Goal: Information Seeking & Learning: Learn about a topic

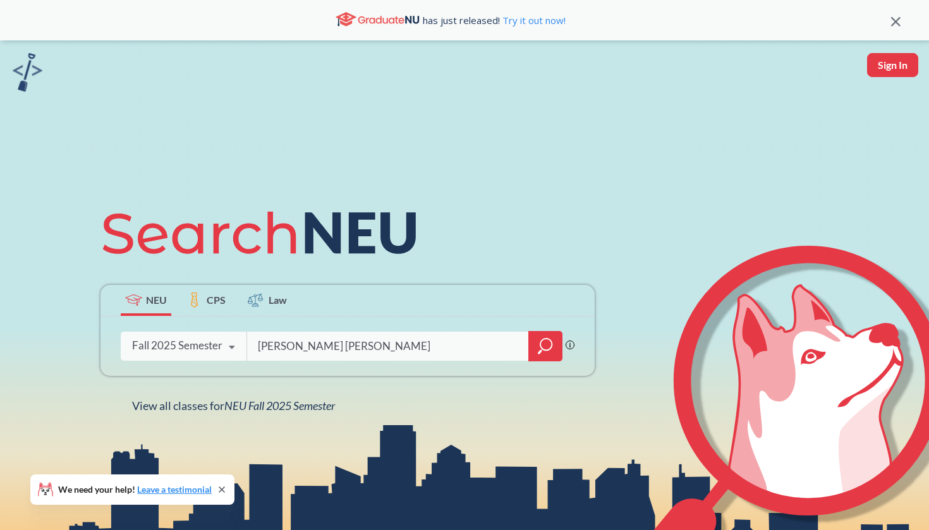
type input "[PERSON_NAME] [PERSON_NAME]"
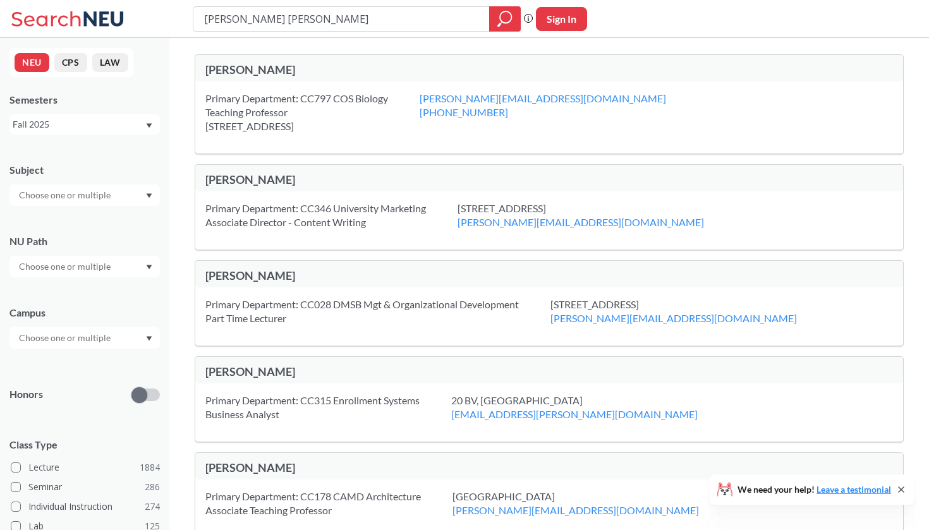
click at [316, 67] on div "[PERSON_NAME]" at bounding box center [377, 70] width 344 height 14
click at [389, 118] on div "Primary Department: CC797 COS Biology Teaching Professor [STREET_ADDRESS]" at bounding box center [312, 113] width 214 height 42
click at [303, 118] on div "Primary Department: CC797 COS Biology Teaching Professor [STREET_ADDRESS]" at bounding box center [312, 113] width 214 height 42
click at [293, 88] on div "Primary Department: CC797 COS Biology Teaching Professor [STREET_ADDRESS] [PERS…" at bounding box center [549, 118] width 708 height 72
click at [294, 66] on div "[PERSON_NAME]" at bounding box center [377, 70] width 344 height 14
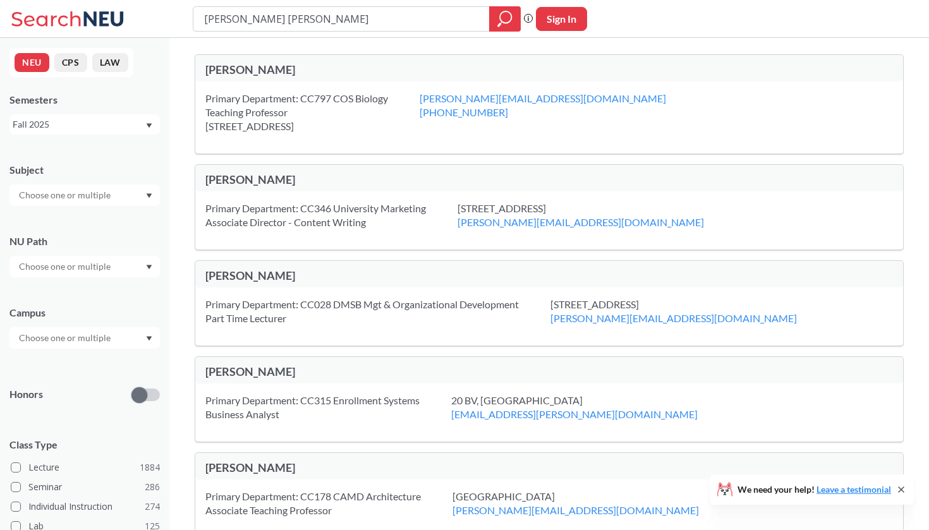
click at [365, 110] on div "Primary Department: CC797 COS Biology Teaching Professor [STREET_ADDRESS]" at bounding box center [312, 113] width 214 height 42
click at [368, 101] on div "Primary Department: CC797 COS Biology Teaching Professor [STREET_ADDRESS]" at bounding box center [312, 113] width 214 height 42
click at [417, 24] on input "[PERSON_NAME] [PERSON_NAME]" at bounding box center [341, 18] width 277 height 21
click at [64, 193] on input "text" at bounding box center [66, 195] width 106 height 15
click at [87, 138] on div "NEU CPS LAW Semesters Fall 2025 Subject NU Path Campus Honors Class Type Lectur…" at bounding box center [84, 284] width 169 height 492
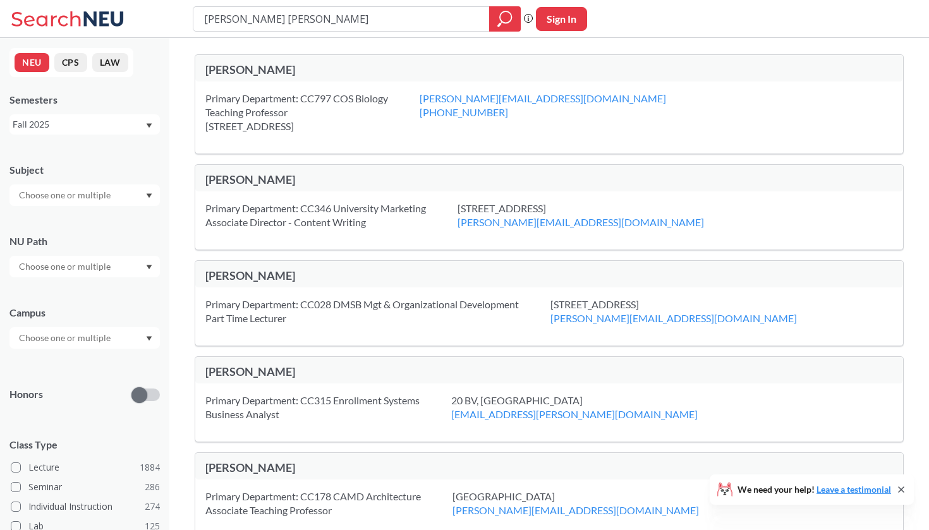
click at [87, 117] on div "Fall 2025" at bounding box center [84, 124] width 150 height 20
click at [80, 150] on div "Fall 2025" at bounding box center [87, 152] width 143 height 14
click at [107, 269] on input "text" at bounding box center [66, 266] width 106 height 15
click at [104, 233] on div "NU Path Writing Intensive ( 178 ) Societies/Institutions ( 136 ) Interpreting C…" at bounding box center [84, 250] width 150 height 56
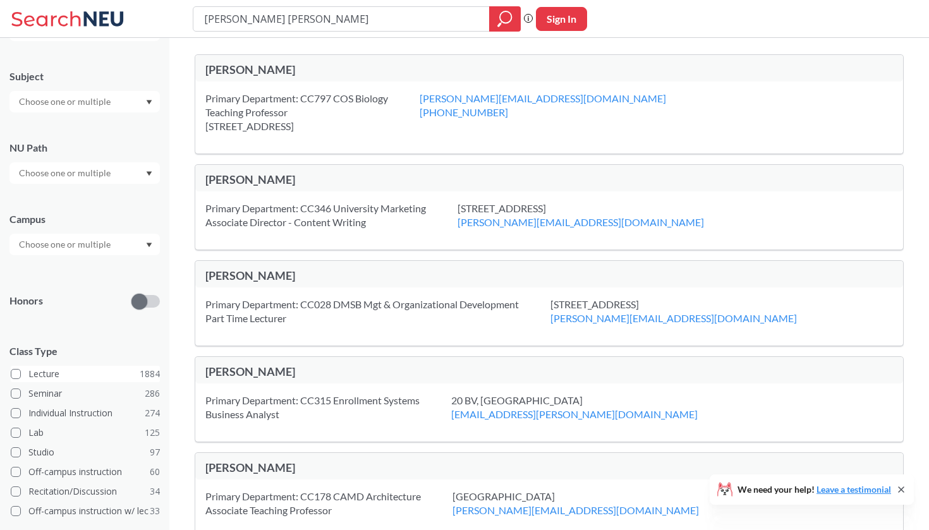
click at [47, 370] on label "Lecture 1884" at bounding box center [85, 374] width 149 height 16
click at [39, 370] on input "Lecture 1884" at bounding box center [33, 372] width 10 height 10
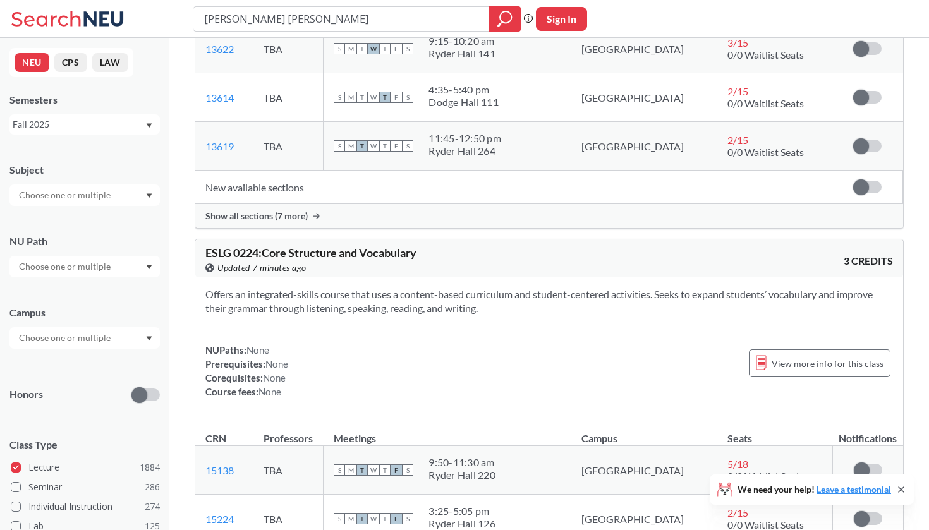
scroll to position [1610, 0]
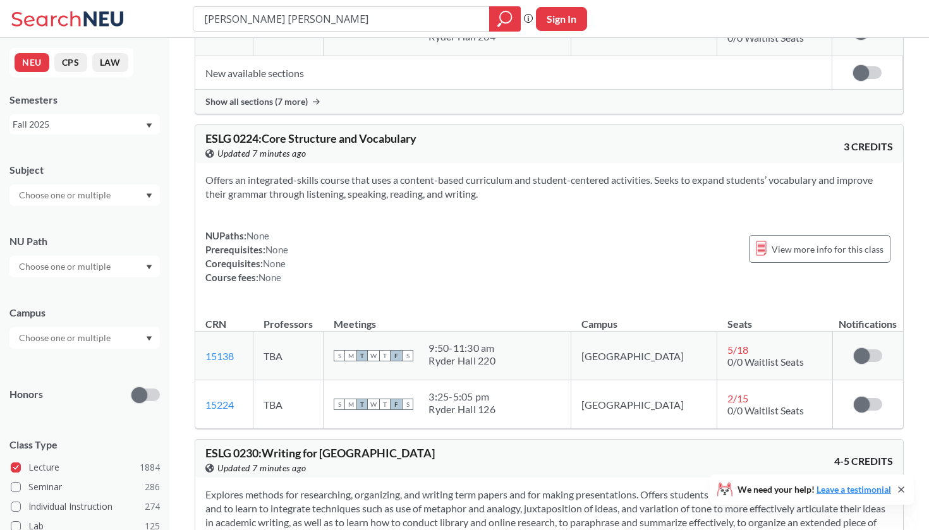
drag, startPoint x: 459, startPoint y: 21, endPoint x: 195, endPoint y: 13, distance: 263.7
click at [195, 13] on div "[PERSON_NAME] [PERSON_NAME]" at bounding box center [357, 18] width 328 height 25
type input "biol1113"
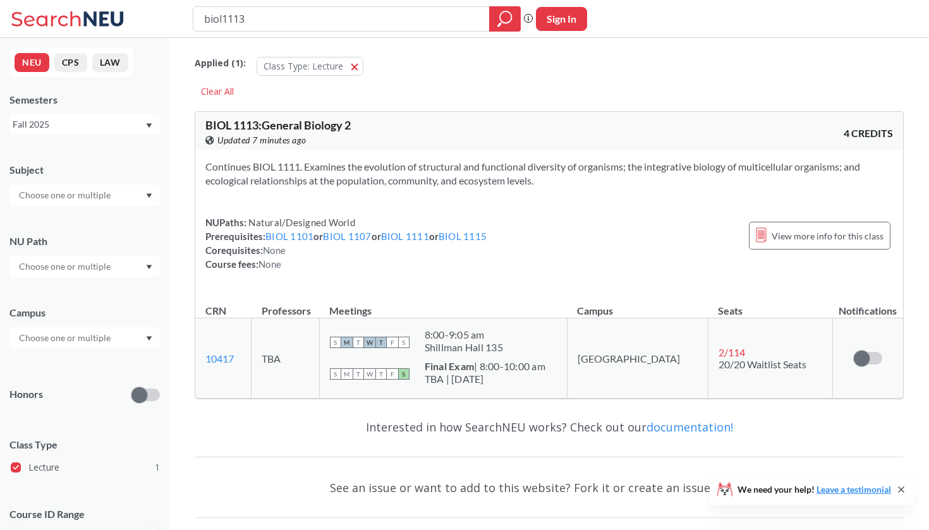
drag, startPoint x: 263, startPoint y: 20, endPoint x: 194, endPoint y: 20, distance: 68.9
click at [194, 20] on div "biol1113" at bounding box center [357, 18] width 328 height 25
type input "biol1111"
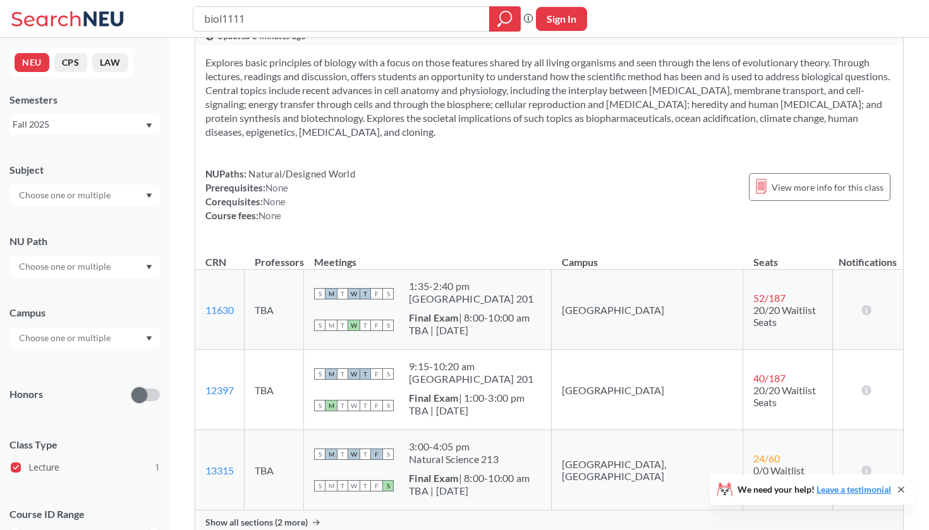
scroll to position [109, 0]
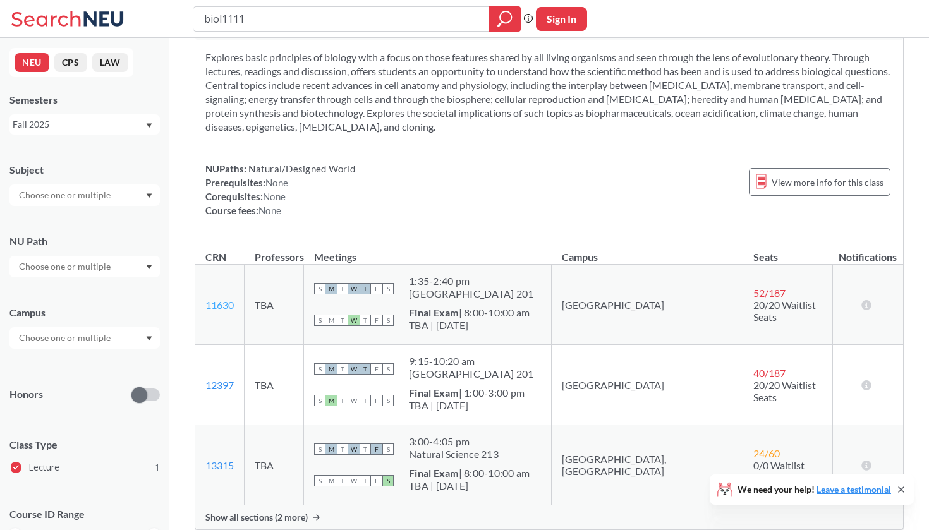
click at [224, 300] on link "11630" at bounding box center [219, 305] width 28 height 12
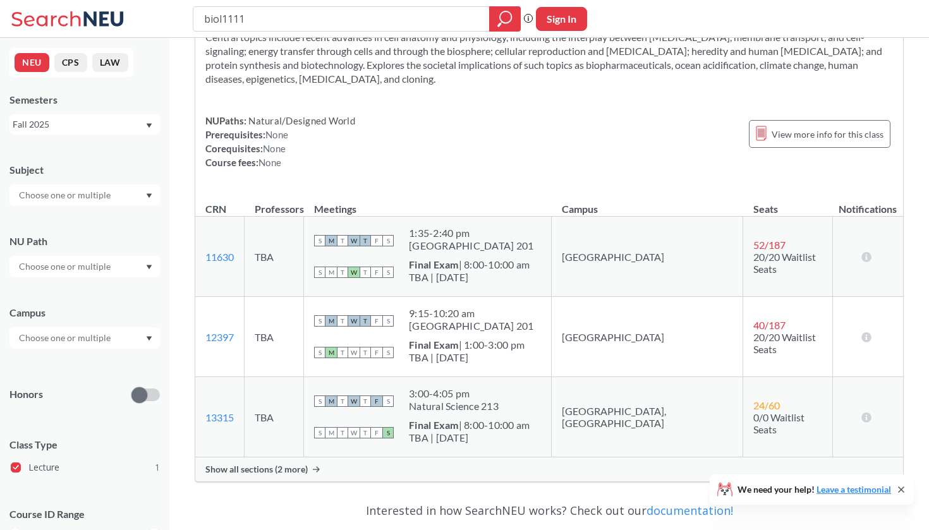
scroll to position [213, 0]
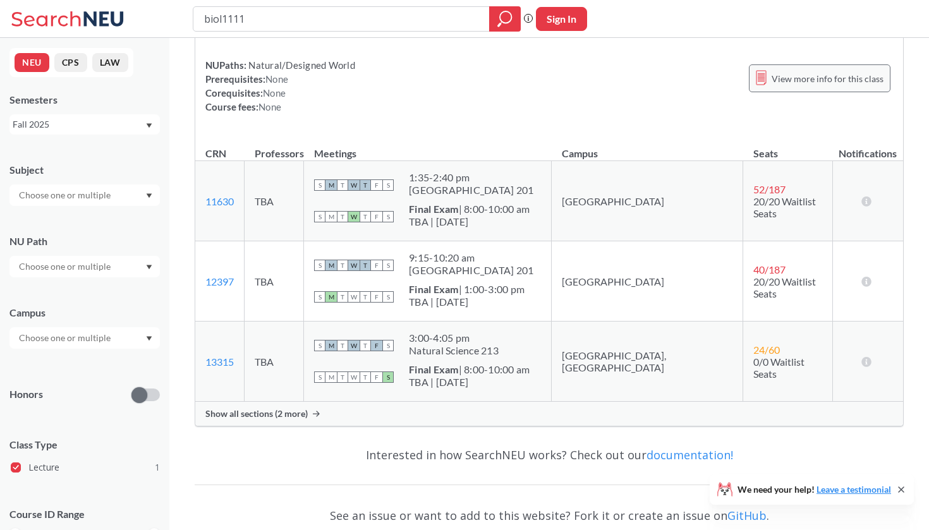
click at [820, 73] on span "View more info for this class" at bounding box center [828, 79] width 112 height 16
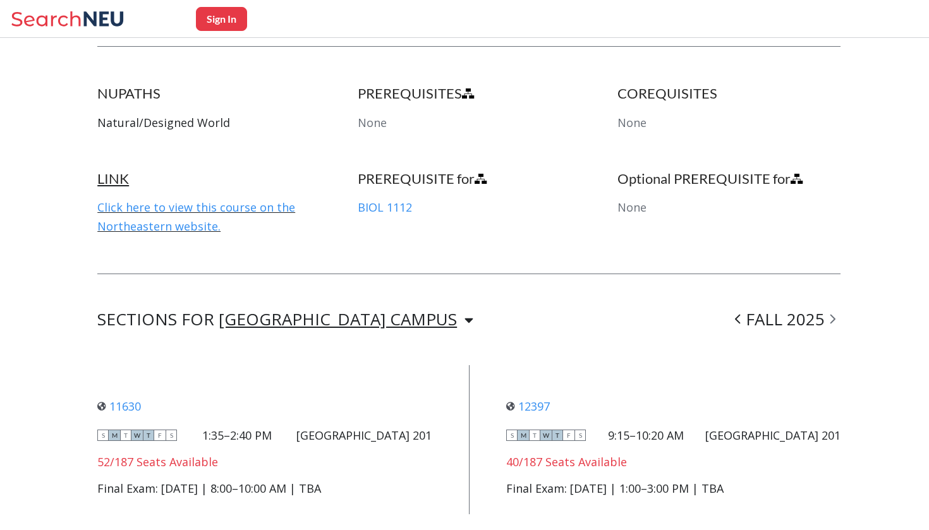
scroll to position [698, 0]
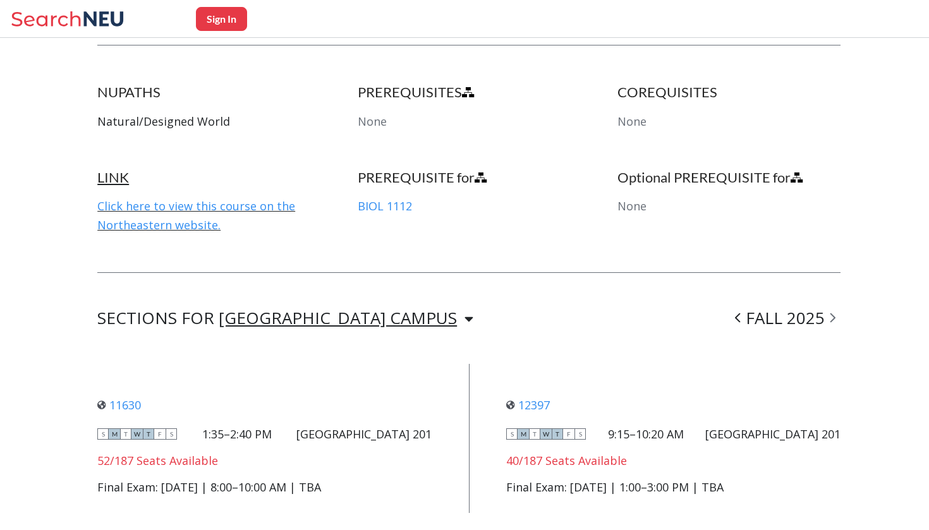
click at [197, 426] on div "11630 View this section on Banner. S M T W T F S 1:35–2:40 PM Mugar Life Scienc…" at bounding box center [264, 438] width 334 height 111
drag, startPoint x: 190, startPoint y: 411, endPoint x: 291, endPoint y: 419, distance: 101.4
click at [291, 427] on div "S M T W T F S 1:35–2:40 PM [GEOGRAPHIC_DATA] 201" at bounding box center [264, 434] width 334 height 14
click at [296, 427] on div "[GEOGRAPHIC_DATA] 201" at bounding box center [363, 434] width 135 height 14
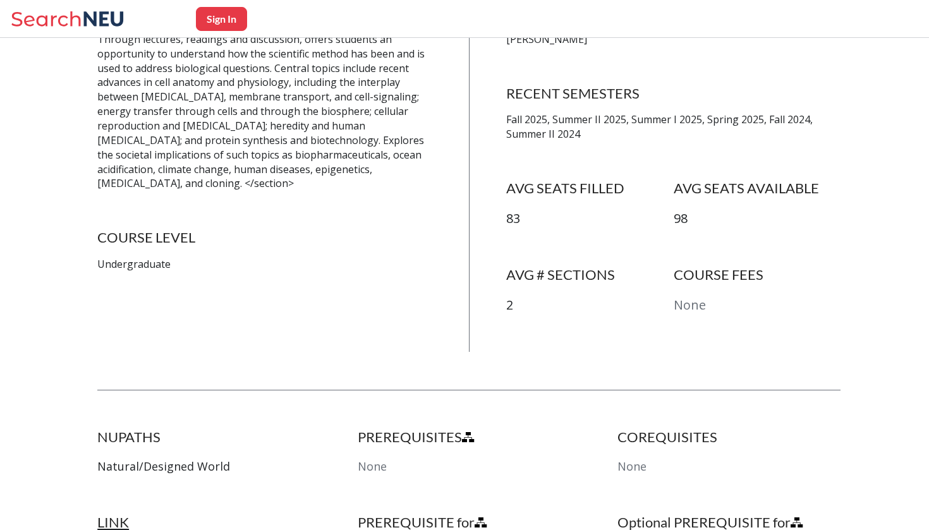
scroll to position [239, 0]
